Goal: Use online tool/utility: Utilize a website feature to perform a specific function

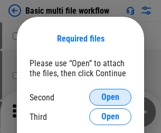
click at [110, 97] on span "Open" at bounding box center [110, 97] width 18 height 8
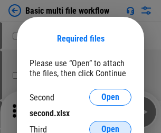
click at [110, 125] on span "Open" at bounding box center [110, 129] width 18 height 8
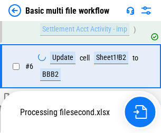
scroll to position [291, 0]
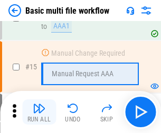
click at [39, 112] on img "button" at bounding box center [39, 108] width 13 height 13
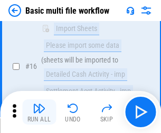
click at [39, 112] on img "button" at bounding box center [39, 108] width 13 height 13
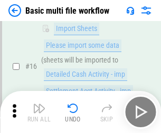
scroll to position [701, 0]
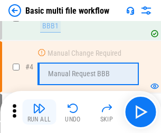
click at [39, 112] on img "button" at bounding box center [39, 108] width 13 height 13
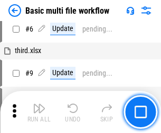
click at [39, 112] on img "button" at bounding box center [39, 108] width 13 height 13
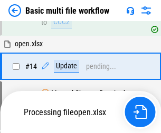
scroll to position [627, 0]
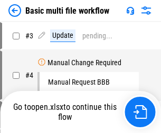
scroll to position [43, 0]
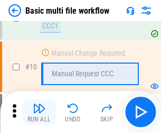
click at [39, 112] on img "button" at bounding box center [39, 108] width 13 height 13
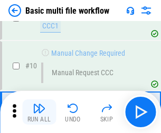
click at [39, 112] on img "button" at bounding box center [39, 108] width 13 height 13
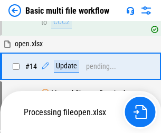
scroll to position [551, 0]
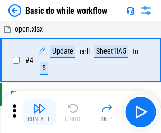
click at [39, 112] on img "button" at bounding box center [39, 108] width 13 height 13
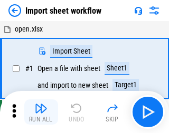
click at [39, 112] on img "button" at bounding box center [41, 108] width 13 height 13
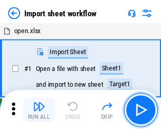
scroll to position [4, 0]
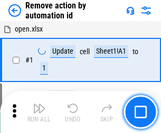
scroll to position [39, 0]
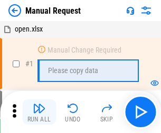
click at [39, 112] on img "button" at bounding box center [39, 108] width 13 height 13
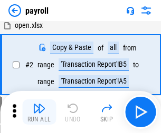
click at [39, 112] on img "button" at bounding box center [39, 108] width 13 height 13
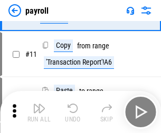
scroll to position [76, 0]
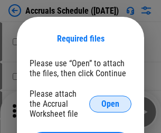
click at [110, 104] on span "Open" at bounding box center [110, 104] width 18 height 8
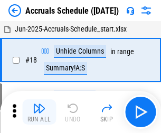
click at [39, 112] on img "button" at bounding box center [39, 108] width 13 height 13
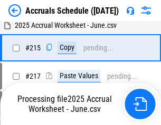
scroll to position [1611, 0]
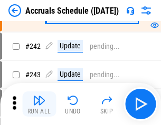
click at [39, 104] on img "button" at bounding box center [39, 100] width 13 height 13
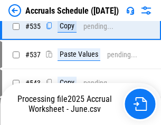
scroll to position [3612, 0]
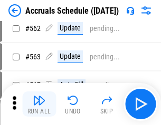
click at [39, 104] on img "button" at bounding box center [39, 100] width 13 height 13
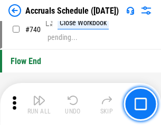
scroll to position [5231, 0]
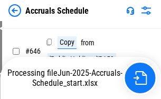
scroll to position [4557, 0]
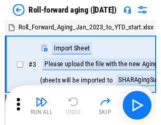
scroll to position [2, 0]
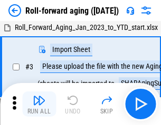
click at [39, 104] on img "button" at bounding box center [39, 100] width 13 height 13
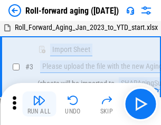
click at [39, 104] on img "button" at bounding box center [39, 100] width 13 height 13
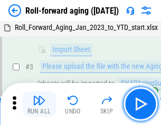
scroll to position [68, 0]
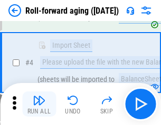
click at [39, 104] on img "button" at bounding box center [39, 100] width 13 height 13
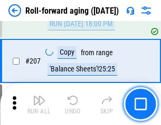
scroll to position [3323, 0]
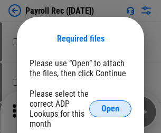
click at [110, 109] on span "Open" at bounding box center [110, 109] width 18 height 8
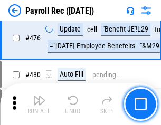
scroll to position [5614, 0]
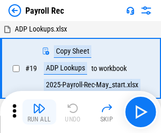
click at [39, 112] on img "button" at bounding box center [39, 108] width 13 height 13
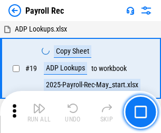
scroll to position [64, 0]
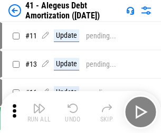
click at [39, 112] on img "button" at bounding box center [39, 108] width 13 height 13
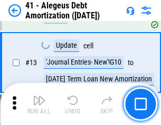
scroll to position [130, 0]
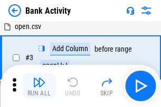
click at [39, 86] on img "button" at bounding box center [39, 82] width 13 height 13
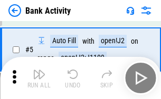
scroll to position [56, 0]
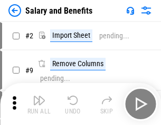
click at [39, 104] on img "button" at bounding box center [39, 100] width 13 height 13
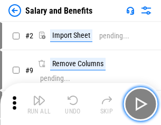
scroll to position [14, 0]
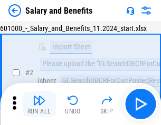
click at [39, 104] on img "button" at bounding box center [39, 100] width 13 height 13
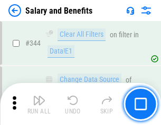
scroll to position [4933, 0]
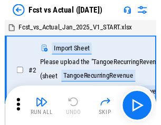
scroll to position [14, 0]
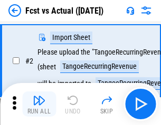
click at [39, 104] on img "button" at bounding box center [39, 100] width 13 height 13
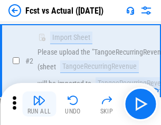
click at [39, 104] on img "button" at bounding box center [39, 100] width 13 height 13
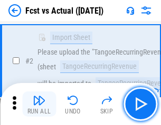
scroll to position [99, 0]
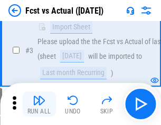
click at [39, 104] on img "button" at bounding box center [39, 100] width 13 height 13
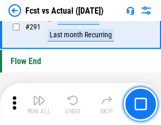
scroll to position [4986, 0]
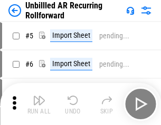
click at [39, 104] on img "button" at bounding box center [39, 100] width 13 height 13
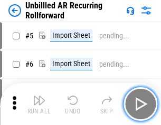
scroll to position [23, 0]
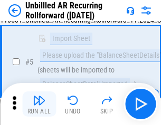
click at [39, 104] on img "button" at bounding box center [39, 100] width 13 height 13
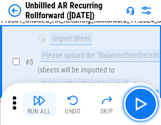
scroll to position [99, 0]
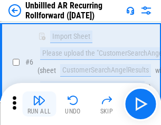
click at [39, 104] on img "button" at bounding box center [39, 100] width 13 height 13
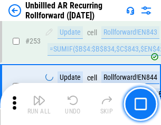
scroll to position [3578, 0]
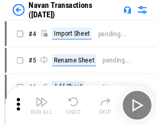
scroll to position [17, 0]
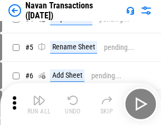
click at [39, 104] on img "button" at bounding box center [39, 100] width 13 height 13
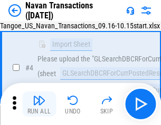
click at [39, 104] on img "button" at bounding box center [39, 100] width 13 height 13
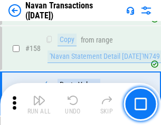
scroll to position [3416, 0]
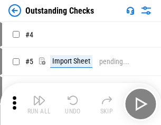
click at [39, 104] on img "button" at bounding box center [39, 100] width 13 height 13
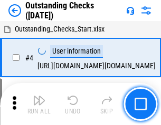
scroll to position [44, 0]
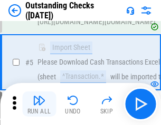
click at [39, 104] on img "button" at bounding box center [39, 100] width 13 height 13
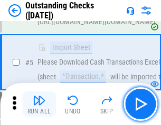
scroll to position [110, 0]
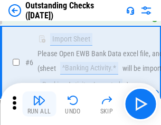
click at [39, 104] on img "button" at bounding box center [39, 100] width 13 height 13
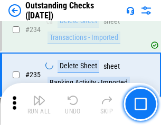
scroll to position [3199, 0]
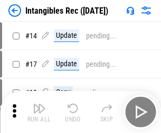
click at [39, 112] on img "button" at bounding box center [39, 108] width 13 height 13
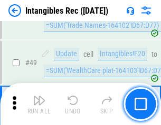
scroll to position [410, 0]
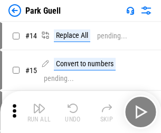
click at [39, 104] on img "button" at bounding box center [39, 108] width 13 height 13
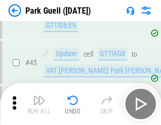
scroll to position [1317, 0]
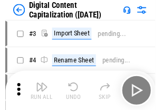
scroll to position [31, 0]
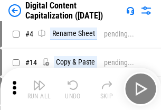
click at [39, 88] on img "button" at bounding box center [39, 84] width 13 height 13
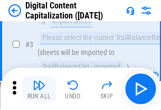
click at [39, 88] on img "button" at bounding box center [39, 84] width 13 height 13
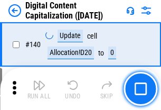
scroll to position [1117, 0]
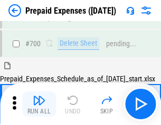
click at [39, 104] on img "button" at bounding box center [39, 100] width 13 height 13
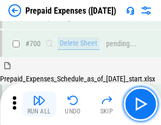
scroll to position [2835, 0]
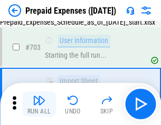
click at [39, 104] on img "button" at bounding box center [39, 100] width 13 height 13
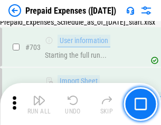
scroll to position [2897, 0]
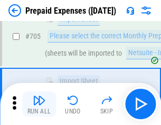
click at [39, 104] on img "button" at bounding box center [39, 100] width 13 height 13
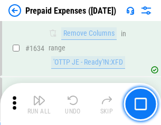
scroll to position [10258, 0]
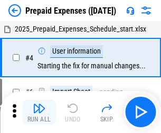
click at [39, 112] on img "button" at bounding box center [39, 108] width 13 height 13
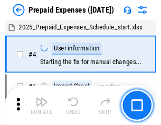
scroll to position [46, 0]
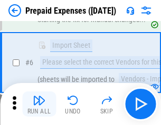
click at [39, 104] on img "button" at bounding box center [39, 100] width 13 height 13
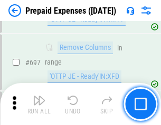
scroll to position [3669, 0]
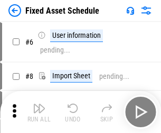
click at [39, 112] on img "button" at bounding box center [39, 108] width 13 height 13
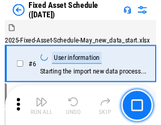
scroll to position [57, 0]
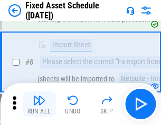
click at [39, 104] on img "button" at bounding box center [39, 100] width 13 height 13
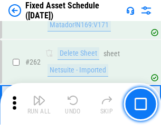
scroll to position [3358, 0]
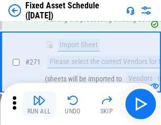
click at [39, 104] on img "button" at bounding box center [39, 100] width 13 height 13
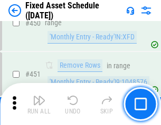
scroll to position [4709, 0]
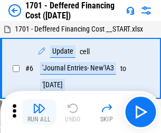
click at [39, 112] on img "button" at bounding box center [39, 108] width 13 height 13
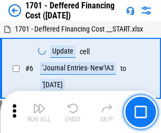
scroll to position [126, 0]
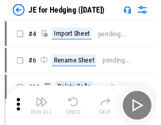
scroll to position [2, 0]
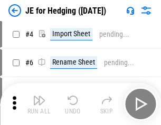
click at [39, 104] on img "button" at bounding box center [39, 100] width 13 height 13
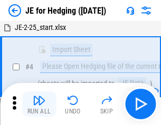
click at [39, 104] on img "button" at bounding box center [39, 100] width 13 height 13
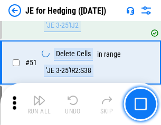
scroll to position [682, 0]
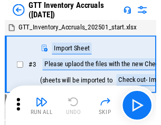
scroll to position [2, 0]
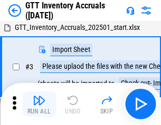
click at [39, 104] on img "button" at bounding box center [39, 100] width 13 height 13
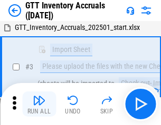
click at [39, 104] on img "button" at bounding box center [39, 100] width 13 height 13
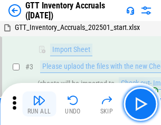
scroll to position [68, 0]
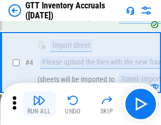
click at [39, 104] on img "button" at bounding box center [39, 100] width 13 height 13
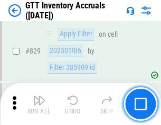
scroll to position [7997, 0]
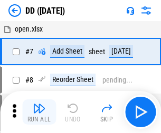
click at [39, 112] on img "button" at bounding box center [39, 108] width 13 height 13
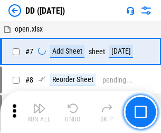
scroll to position [102, 0]
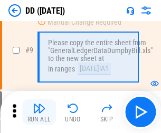
click at [39, 112] on img "button" at bounding box center [39, 108] width 13 height 13
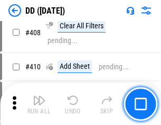
scroll to position [4714, 0]
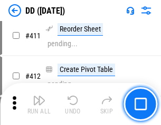
click at [39, 104] on img "button" at bounding box center [39, 100] width 13 height 13
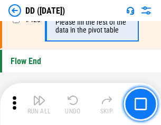
scroll to position [5042, 0]
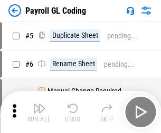
click at [39, 112] on img "button" at bounding box center [39, 108] width 13 height 13
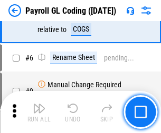
scroll to position [126, 0]
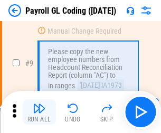
click at [39, 112] on img "button" at bounding box center [39, 108] width 13 height 13
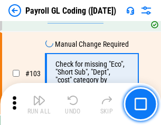
scroll to position [2472, 0]
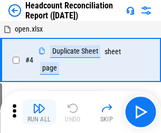
click at [39, 112] on img "button" at bounding box center [39, 108] width 13 height 13
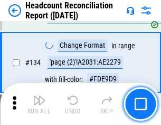
scroll to position [1266, 0]
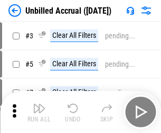
click at [39, 112] on img "button" at bounding box center [39, 108] width 13 height 13
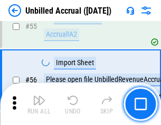
scroll to position [1100, 0]
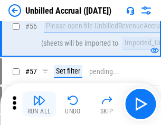
click at [39, 104] on img "button" at bounding box center [39, 100] width 13 height 13
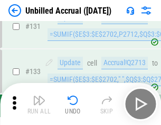
scroll to position [3138, 0]
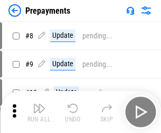
click at [39, 112] on img "button" at bounding box center [39, 108] width 13 height 13
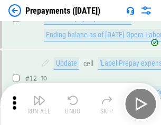
scroll to position [66, 0]
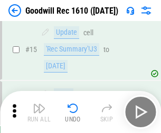
scroll to position [180, 0]
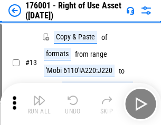
scroll to position [68, 0]
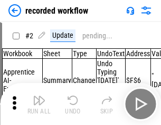
click at [39, 104] on img "button" at bounding box center [39, 100] width 13 height 13
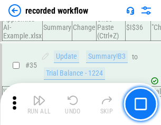
scroll to position [3293, 0]
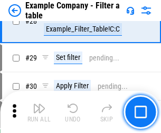
scroll to position [964, 0]
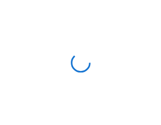
scroll to position [16, 0]
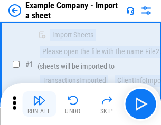
click at [39, 104] on img "button" at bounding box center [39, 100] width 13 height 13
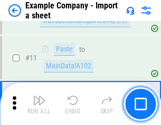
scroll to position [233, 0]
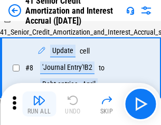
click at [39, 104] on img "button" at bounding box center [39, 100] width 13 height 13
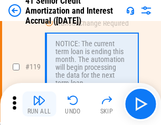
click at [39, 104] on img "button" at bounding box center [39, 100] width 13 height 13
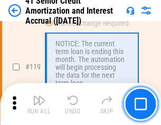
scroll to position [994, 0]
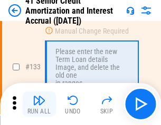
click at [39, 104] on img "button" at bounding box center [39, 100] width 13 height 13
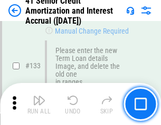
scroll to position [1101, 0]
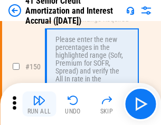
click at [39, 104] on img "button" at bounding box center [39, 100] width 13 height 13
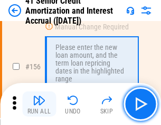
click at [39, 104] on img "button" at bounding box center [39, 100] width 13 height 13
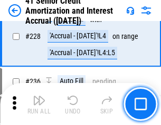
scroll to position [2359, 0]
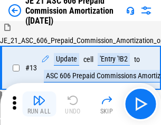
click at [39, 104] on img "button" at bounding box center [39, 100] width 13 height 13
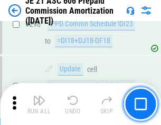
scroll to position [1939, 0]
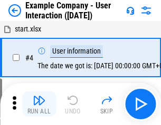
click at [39, 104] on img "button" at bounding box center [39, 100] width 13 height 13
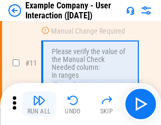
click at [39, 104] on img "button" at bounding box center [39, 100] width 13 height 13
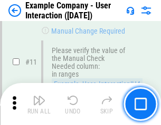
scroll to position [228, 0]
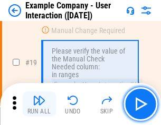
click at [39, 104] on img "button" at bounding box center [39, 100] width 13 height 13
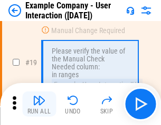
click at [39, 104] on img "button" at bounding box center [39, 100] width 13 height 13
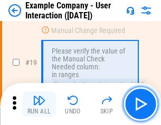
click at [39, 104] on img "button" at bounding box center [39, 100] width 13 height 13
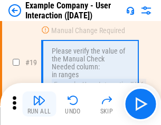
click at [39, 104] on img "button" at bounding box center [39, 100] width 13 height 13
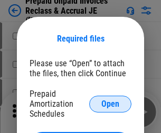
click at [110, 104] on span "Open" at bounding box center [110, 104] width 18 height 8
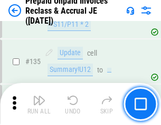
scroll to position [1365, 0]
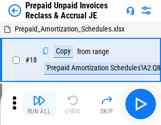
click at [39, 104] on img "button" at bounding box center [39, 100] width 13 height 13
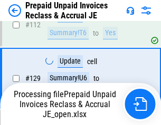
scroll to position [860, 0]
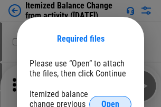
click at [110, 100] on span "Open" at bounding box center [110, 104] width 18 height 8
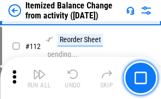
scroll to position [1762, 0]
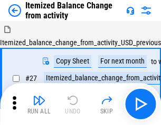
scroll to position [16, 0]
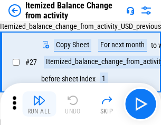
click at [39, 104] on img "button" at bounding box center [39, 100] width 13 height 13
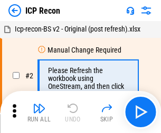
scroll to position [5, 0]
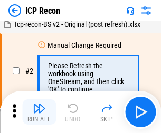
click at [39, 112] on img "button" at bounding box center [39, 108] width 13 height 13
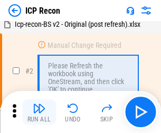
click at [39, 112] on img "button" at bounding box center [39, 108] width 13 height 13
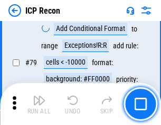
scroll to position [1032, 0]
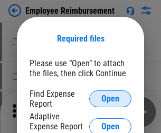
click at [110, 99] on span "Open" at bounding box center [110, 99] width 18 height 8
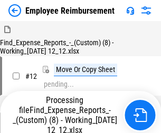
scroll to position [36, 0]
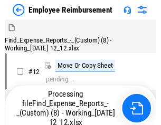
scroll to position [36, 0]
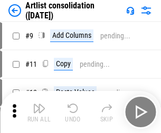
click at [39, 112] on img "button" at bounding box center [39, 108] width 13 height 13
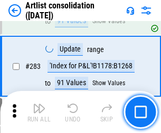
scroll to position [4357, 0]
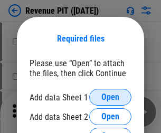
click at [110, 97] on span "Open" at bounding box center [110, 97] width 18 height 8
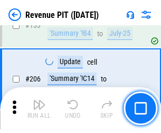
scroll to position [1070, 0]
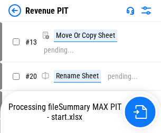
scroll to position [12, 0]
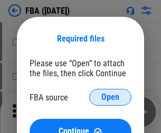
click at [110, 97] on span "Open" at bounding box center [110, 97] width 18 height 8
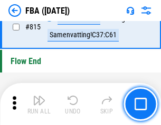
scroll to position [9431, 0]
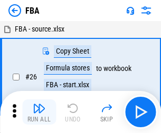
click at [39, 112] on img "button" at bounding box center [39, 108] width 13 height 13
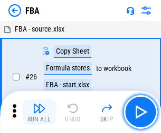
scroll to position [11, 0]
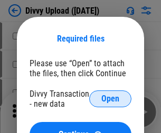
click at [110, 99] on span "Open" at bounding box center [110, 99] width 18 height 8
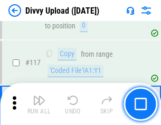
scroll to position [892, 0]
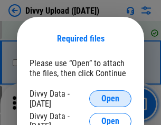
click at [110, 99] on span "Open" at bounding box center [110, 99] width 18 height 8
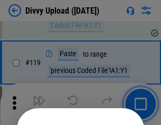
scroll to position [984, 0]
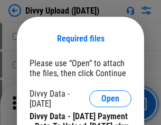
scroll to position [1590, 0]
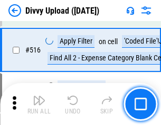
scroll to position [6610, 0]
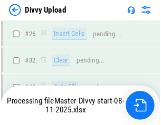
scroll to position [892, 0]
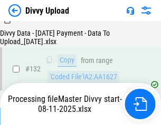
scroll to position [1273, 0]
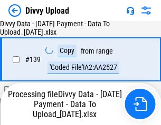
scroll to position [1559, 0]
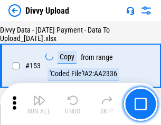
scroll to position [1970, 0]
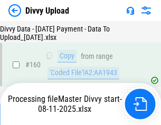
scroll to position [2202, 0]
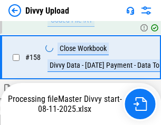
scroll to position [2141, 0]
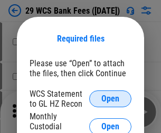
click at [110, 99] on span "Open" at bounding box center [110, 99] width 18 height 8
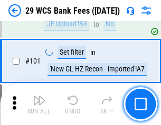
scroll to position [1027, 0]
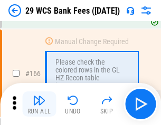
click at [39, 104] on img "button" at bounding box center [39, 100] width 13 height 13
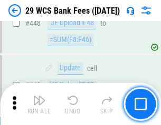
scroll to position [5101, 0]
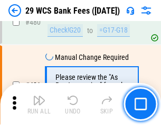
click at [39, 104] on img "button" at bounding box center [39, 100] width 13 height 13
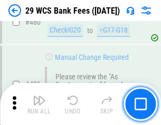
scroll to position [5432, 0]
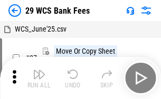
scroll to position [19, 0]
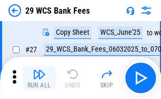
click at [39, 78] on img "button" at bounding box center [39, 74] width 13 height 13
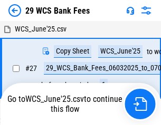
scroll to position [6, 0]
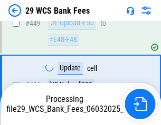
scroll to position [5359, 0]
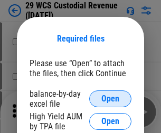
click at [110, 99] on span "Open" at bounding box center [110, 99] width 18 height 8
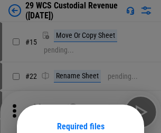
scroll to position [88, 0]
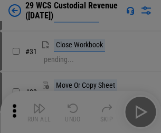
scroll to position [226, 0]
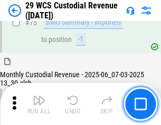
scroll to position [1100, 0]
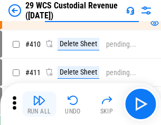
click at [39, 104] on img "button" at bounding box center [39, 100] width 13 height 13
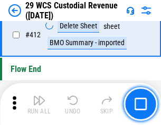
scroll to position [5031, 0]
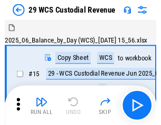
scroll to position [25, 0]
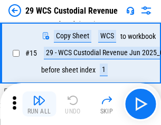
click at [39, 104] on img "button" at bounding box center [39, 100] width 13 height 13
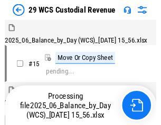
scroll to position [25, 0]
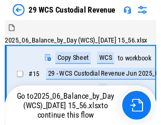
scroll to position [19, 0]
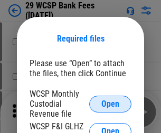
click at [110, 104] on span "Open" at bounding box center [110, 104] width 18 height 8
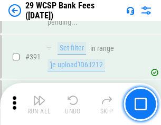
scroll to position [3583, 0]
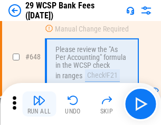
click at [39, 104] on img "button" at bounding box center [39, 100] width 13 height 13
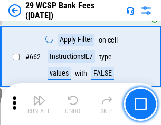
scroll to position [6153, 0]
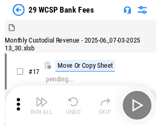
scroll to position [25, 0]
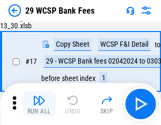
click at [39, 104] on img "button" at bounding box center [39, 100] width 13 height 13
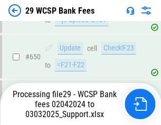
scroll to position [5947, 0]
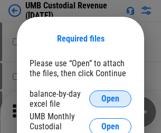
click at [110, 99] on span "Open" at bounding box center [110, 99] width 18 height 8
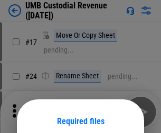
scroll to position [83, 0]
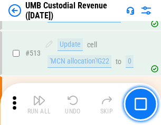
scroll to position [5096, 0]
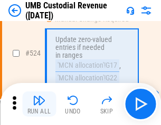
click at [39, 104] on img "button" at bounding box center [39, 100] width 13 height 13
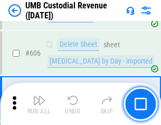
scroll to position [6081, 0]
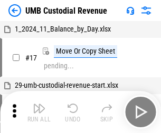
scroll to position [8, 0]
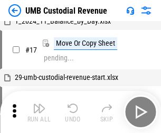
click at [39, 112] on img "button" at bounding box center [39, 108] width 13 height 13
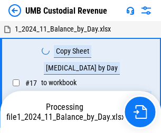
scroll to position [8, 0]
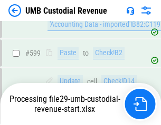
scroll to position [6012, 0]
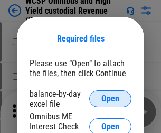
click at [110, 99] on span "Open" at bounding box center [110, 99] width 18 height 8
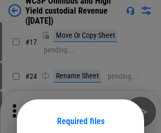
scroll to position [83, 0]
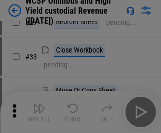
scroll to position [241, 0]
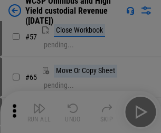
scroll to position [459, 0]
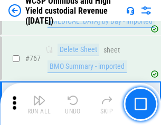
scroll to position [8584, 0]
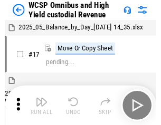
scroll to position [6, 0]
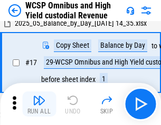
click at [39, 104] on img "button" at bounding box center [39, 100] width 13 height 13
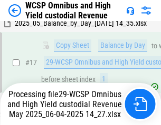
scroll to position [165, 0]
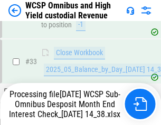
scroll to position [468, 0]
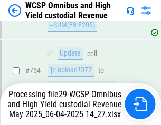
scroll to position [8560, 0]
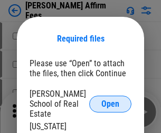
click at [110, 100] on span "Open" at bounding box center [110, 104] width 18 height 8
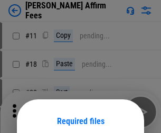
scroll to position [83, 0]
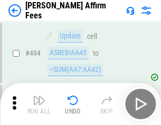
scroll to position [2865, 0]
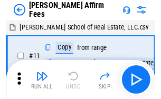
scroll to position [11, 0]
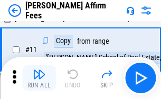
click at [39, 78] on img "button" at bounding box center [39, 74] width 13 height 13
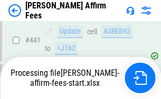
scroll to position [2763, 0]
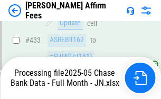
scroll to position [2779, 0]
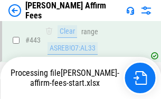
scroll to position [2763, 0]
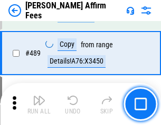
scroll to position [2750, 0]
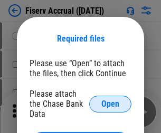
click at [110, 100] on span "Open" at bounding box center [110, 104] width 18 height 8
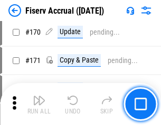
scroll to position [2269, 0]
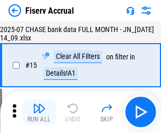
click at [39, 112] on img "button" at bounding box center [39, 108] width 13 height 13
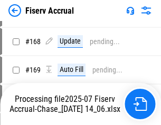
scroll to position [2703, 0]
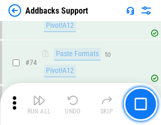
scroll to position [767, 0]
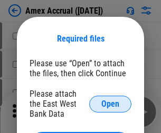
click at [110, 104] on span "Open" at bounding box center [110, 104] width 18 height 8
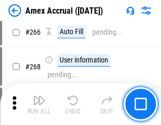
scroll to position [2955, 0]
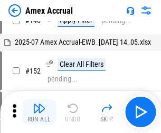
click at [39, 112] on img "button" at bounding box center [39, 108] width 13 height 13
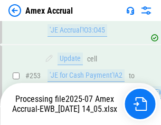
scroll to position [3139, 0]
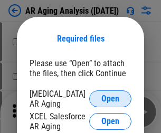
click at [110, 97] on span "Open" at bounding box center [110, 99] width 18 height 8
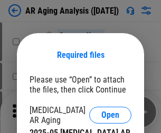
scroll to position [16, 0]
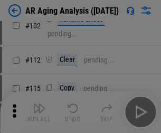
scroll to position [145, 0]
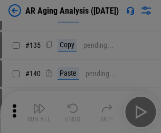
scroll to position [317, 0]
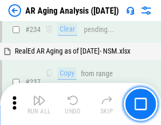
scroll to position [1633, 0]
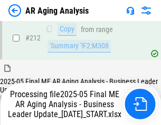
scroll to position [1621, 0]
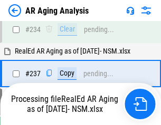
scroll to position [1621, 0]
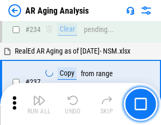
scroll to position [1621, 0]
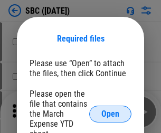
click at [110, 114] on span "Open" at bounding box center [110, 114] width 18 height 8
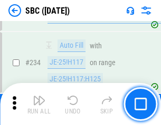
scroll to position [1992, 0]
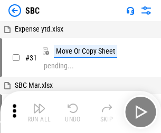
scroll to position [11, 0]
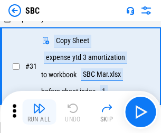
click at [39, 112] on img "button" at bounding box center [39, 108] width 13 height 13
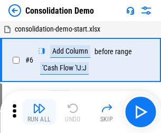
click at [39, 112] on img "button" at bounding box center [39, 108] width 13 height 13
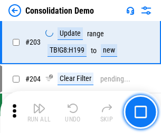
scroll to position [3303, 0]
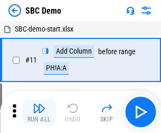
click at [39, 112] on img "button" at bounding box center [39, 108] width 13 height 13
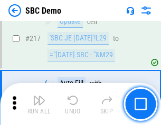
scroll to position [2601, 0]
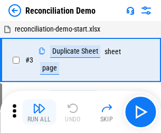
click at [39, 112] on img "button" at bounding box center [39, 108] width 13 height 13
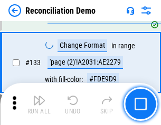
scroll to position [1251, 0]
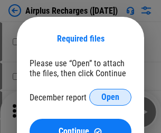
click at [110, 97] on span "Open" at bounding box center [110, 97] width 18 height 8
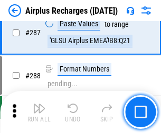
scroll to position [3803, 0]
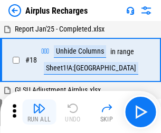
click at [39, 112] on img "button" at bounding box center [39, 108] width 13 height 13
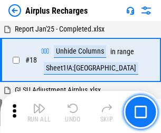
scroll to position [46, 0]
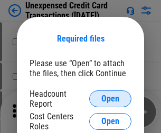
click at [110, 99] on span "Open" at bounding box center [110, 99] width 18 height 8
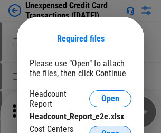
click at [110, 130] on span "Open" at bounding box center [110, 134] width 18 height 8
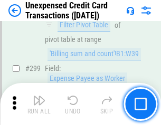
scroll to position [2510, 0]
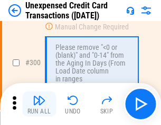
click at [39, 104] on img "button" at bounding box center [39, 100] width 13 height 13
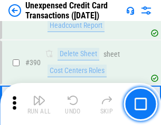
scroll to position [3394, 0]
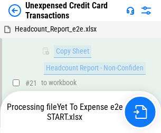
scroll to position [171, 0]
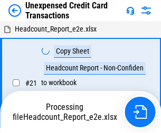
scroll to position [12, 0]
